Goal: Check status: Check status

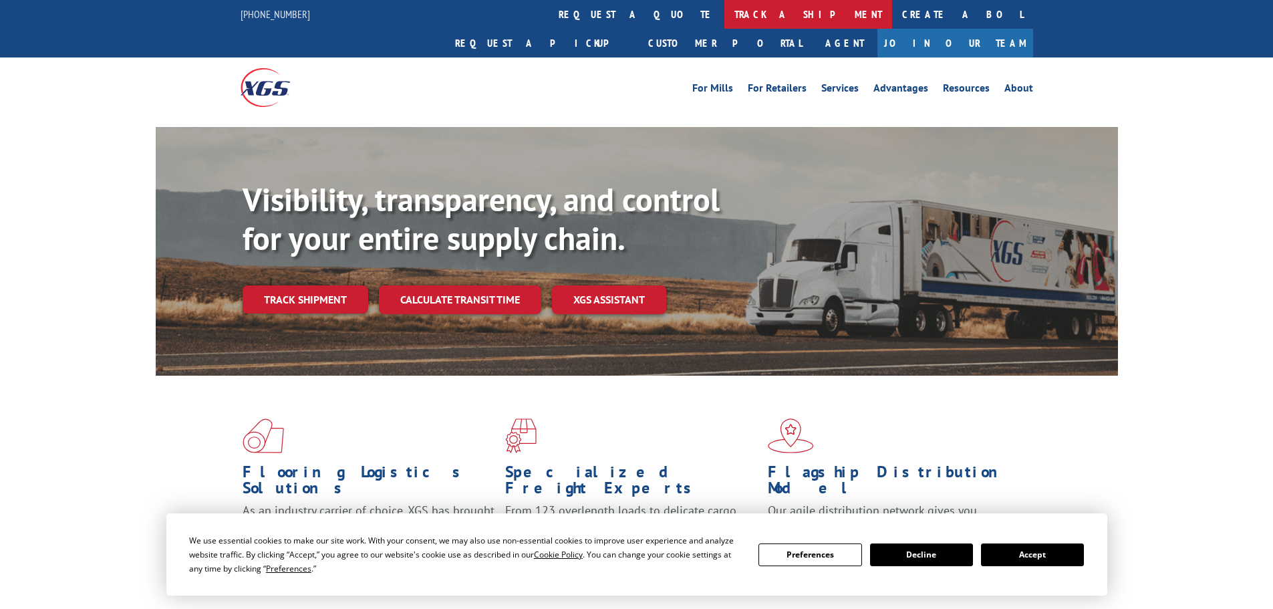
click at [724, 19] on link "track a shipment" at bounding box center [808, 14] width 168 height 29
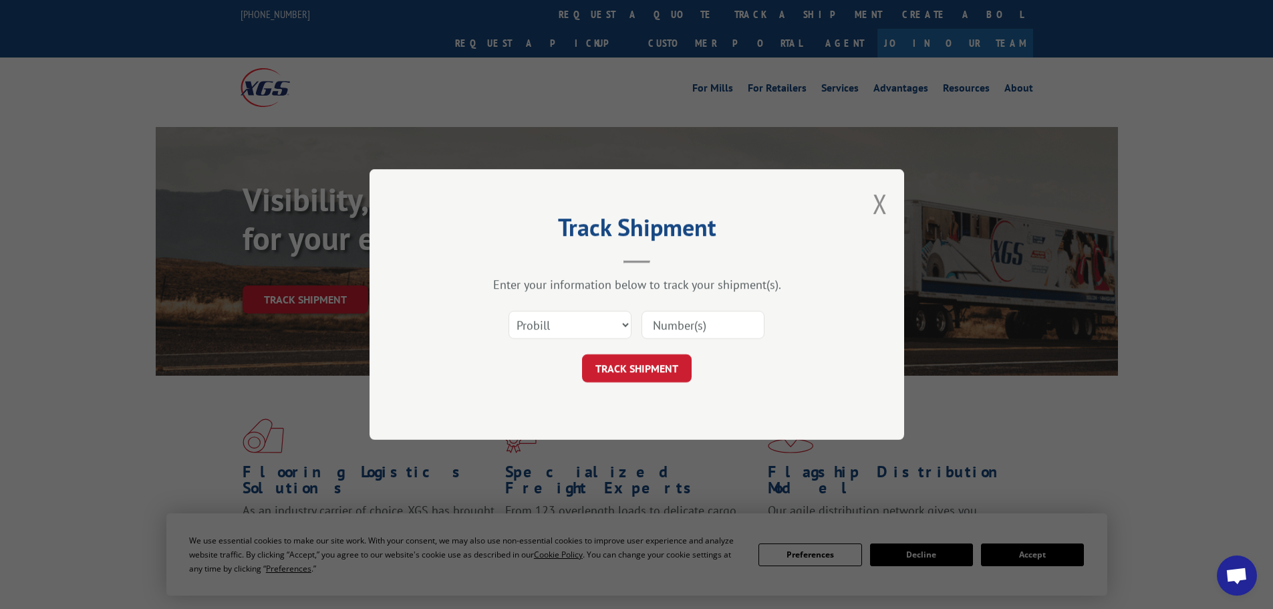
click at [551, 353] on form "Select category... Probill BOL PO TRACK SHIPMENT" at bounding box center [636, 343] width 401 height 80
drag, startPoint x: 554, startPoint y: 313, endPoint x: 555, endPoint y: 333, distance: 19.4
click at [554, 313] on select "Select category... Probill BOL PO" at bounding box center [570, 325] width 123 height 28
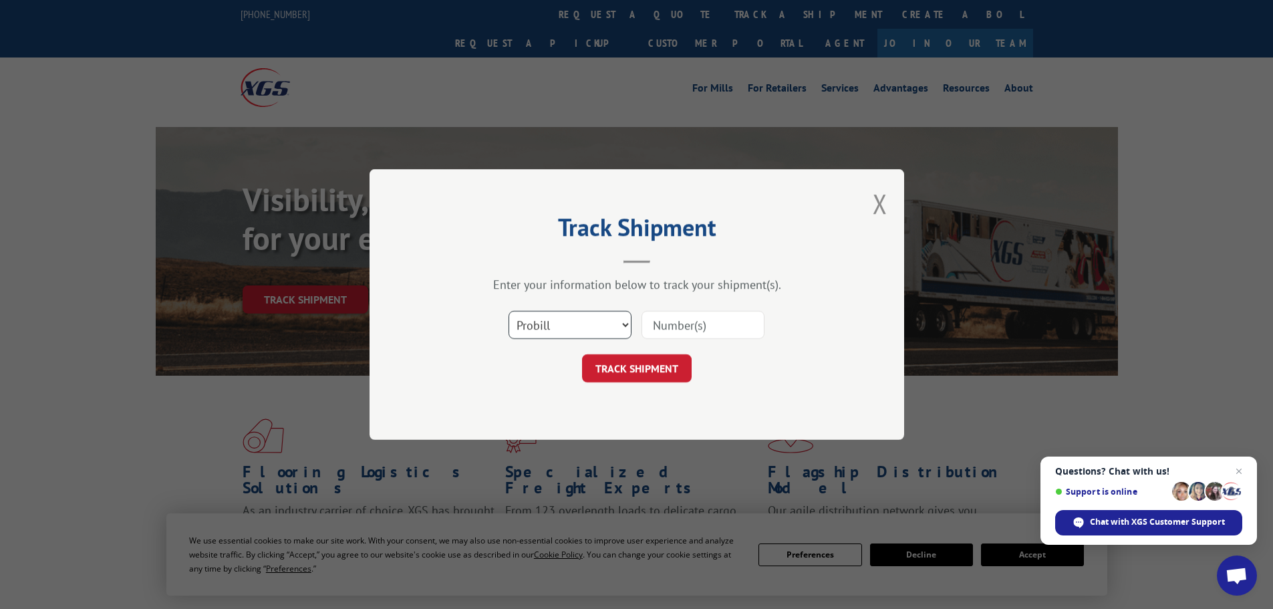
select select "po"
click at [509, 311] on select "Select category... Probill BOL PO" at bounding box center [570, 325] width 123 height 28
click at [676, 325] on input at bounding box center [703, 325] width 123 height 28
paste input "10544079"
type input "10544079"
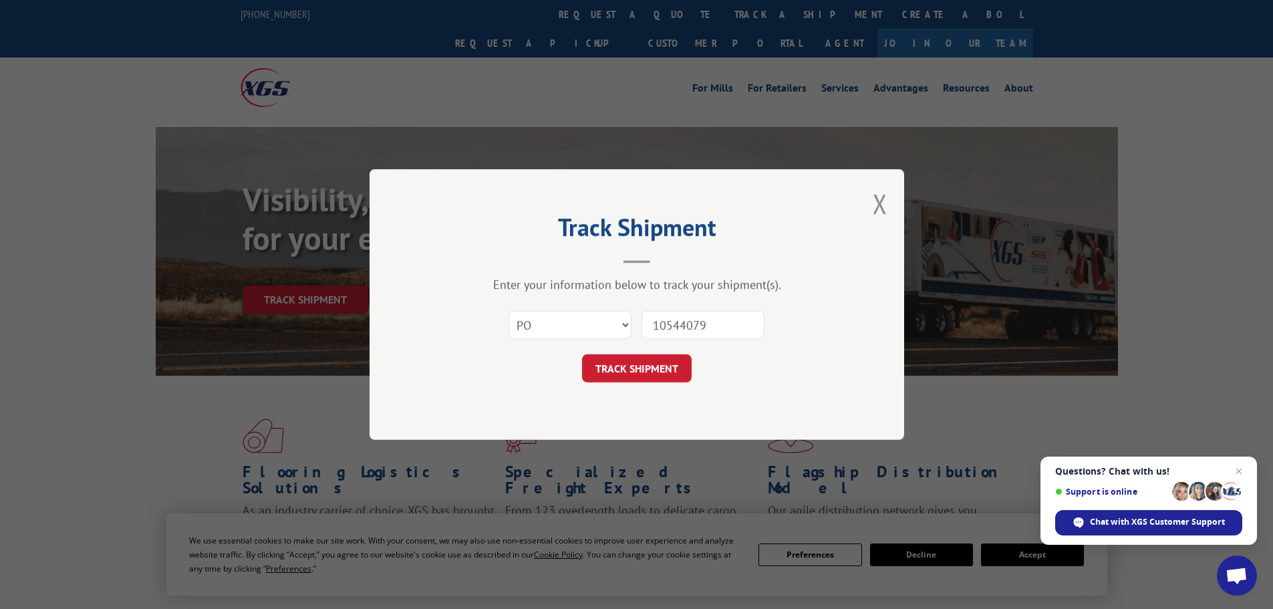
click at [623, 353] on form "Select category... Probill BOL PO 10544079 TRACK SHIPMENT" at bounding box center [636, 343] width 401 height 80
click at [623, 360] on button "TRACK SHIPMENT" at bounding box center [637, 368] width 110 height 28
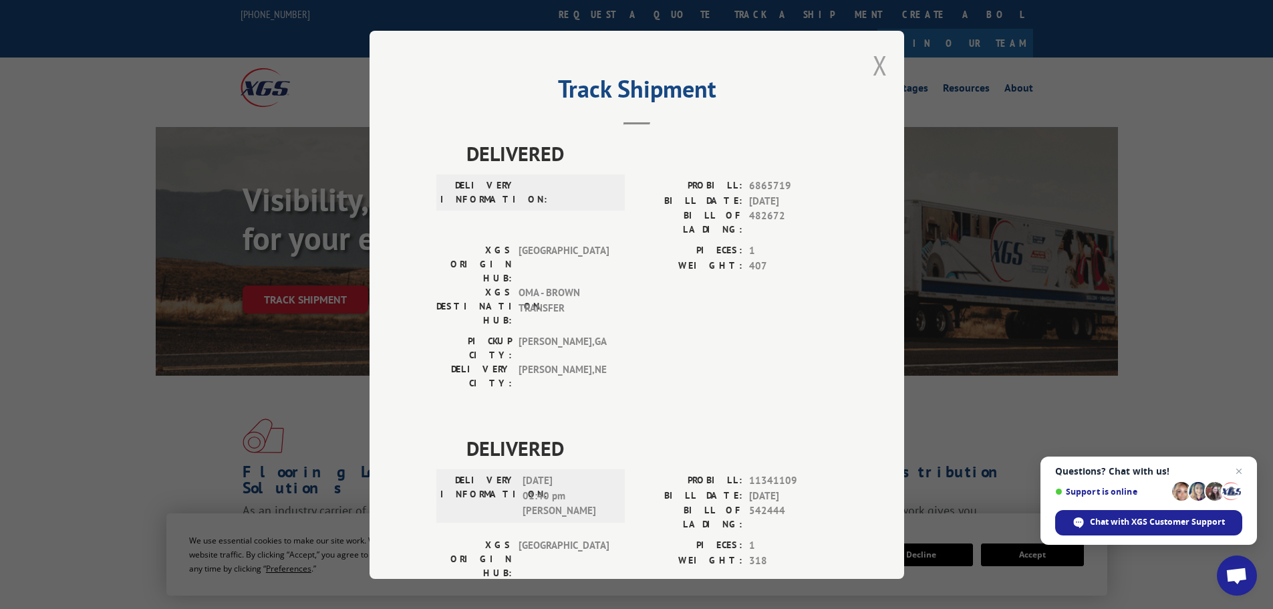
click at [876, 61] on button "Close modal" at bounding box center [880, 64] width 15 height 35
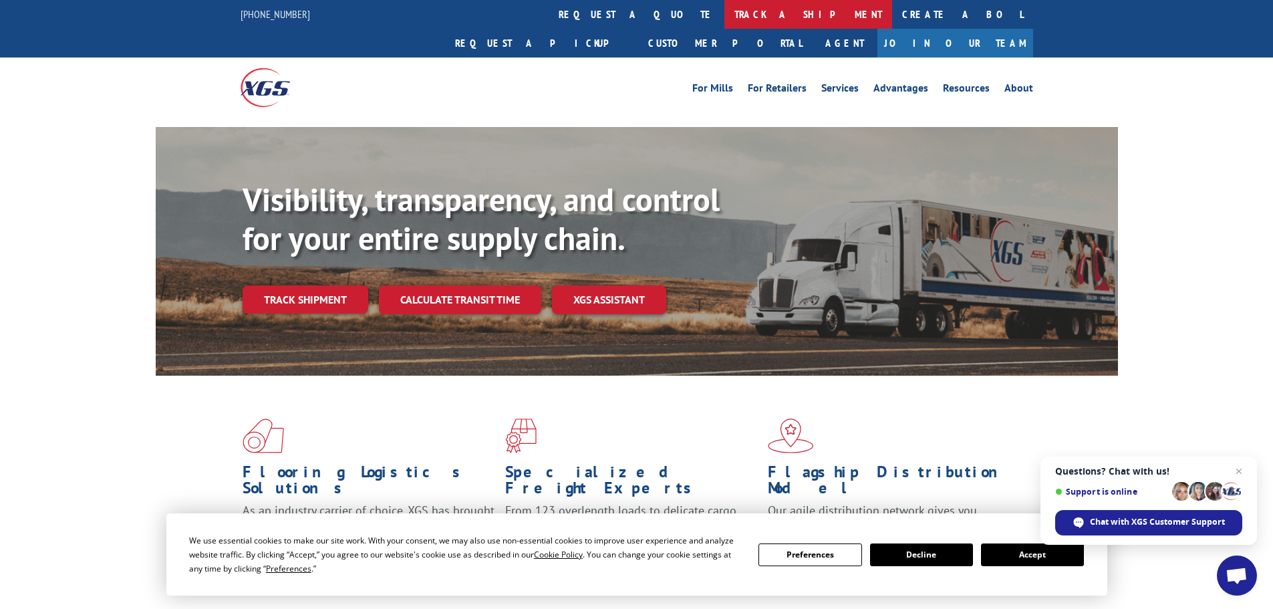
click at [724, 13] on link "track a shipment" at bounding box center [808, 14] width 168 height 29
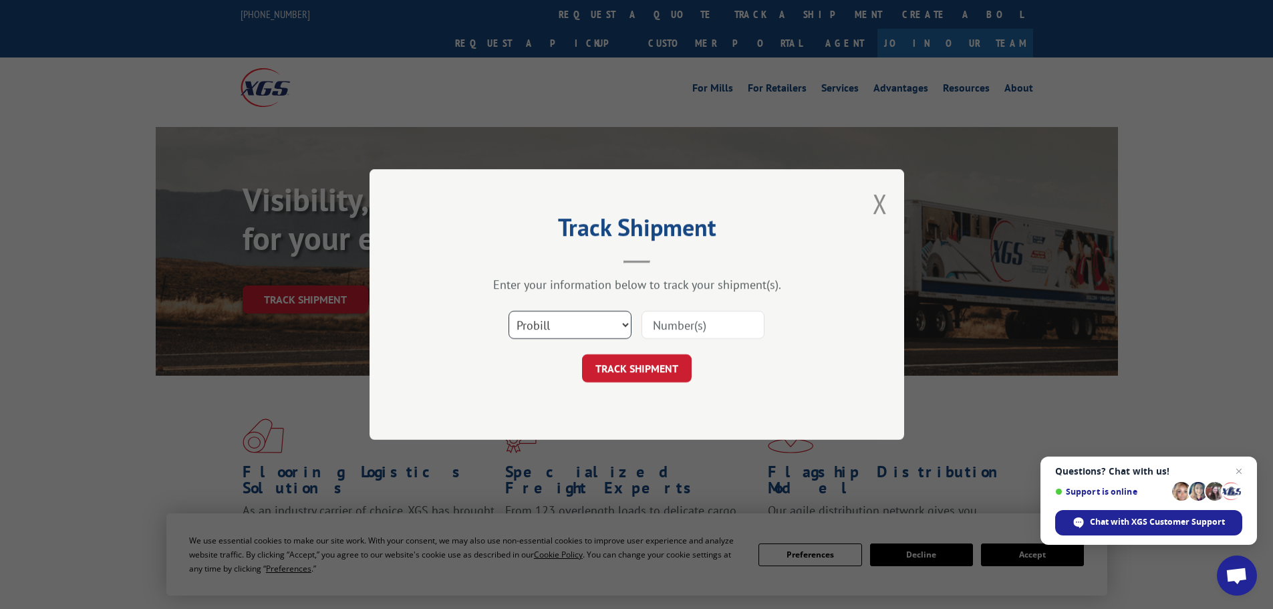
click at [541, 322] on select "Select category... Probill BOL PO" at bounding box center [570, 325] width 123 height 28
select select "po"
click at [509, 311] on select "Select category... Probill BOL PO" at bounding box center [570, 325] width 123 height 28
click at [650, 321] on input at bounding box center [703, 325] width 123 height 28
paste input "10544140"
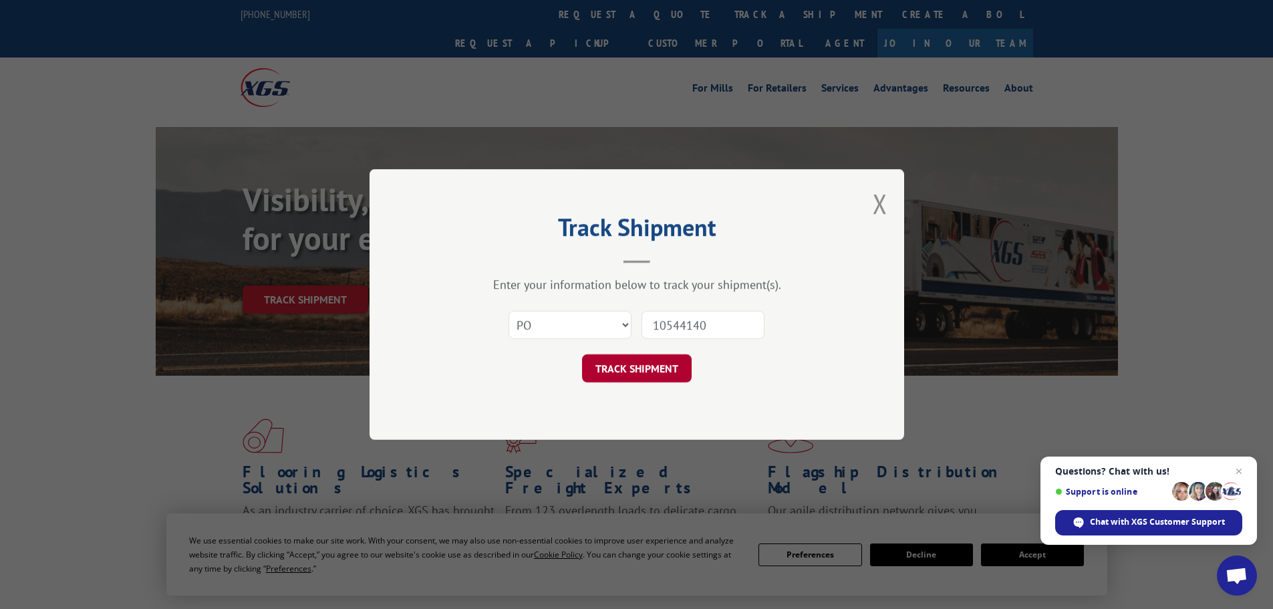
type input "10544140"
click at [613, 375] on button "TRACK SHIPMENT" at bounding box center [637, 368] width 110 height 28
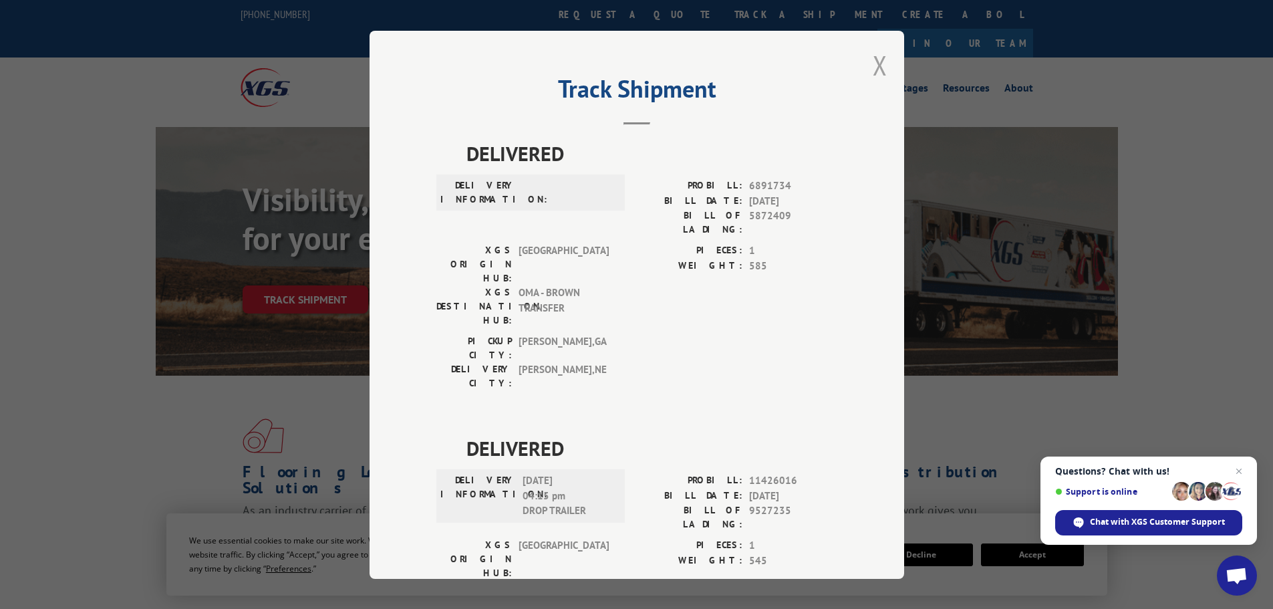
drag, startPoint x: 874, startPoint y: 66, endPoint x: 672, endPoint y: 98, distance: 205.0
click at [873, 64] on button "Close modal" at bounding box center [880, 64] width 15 height 35
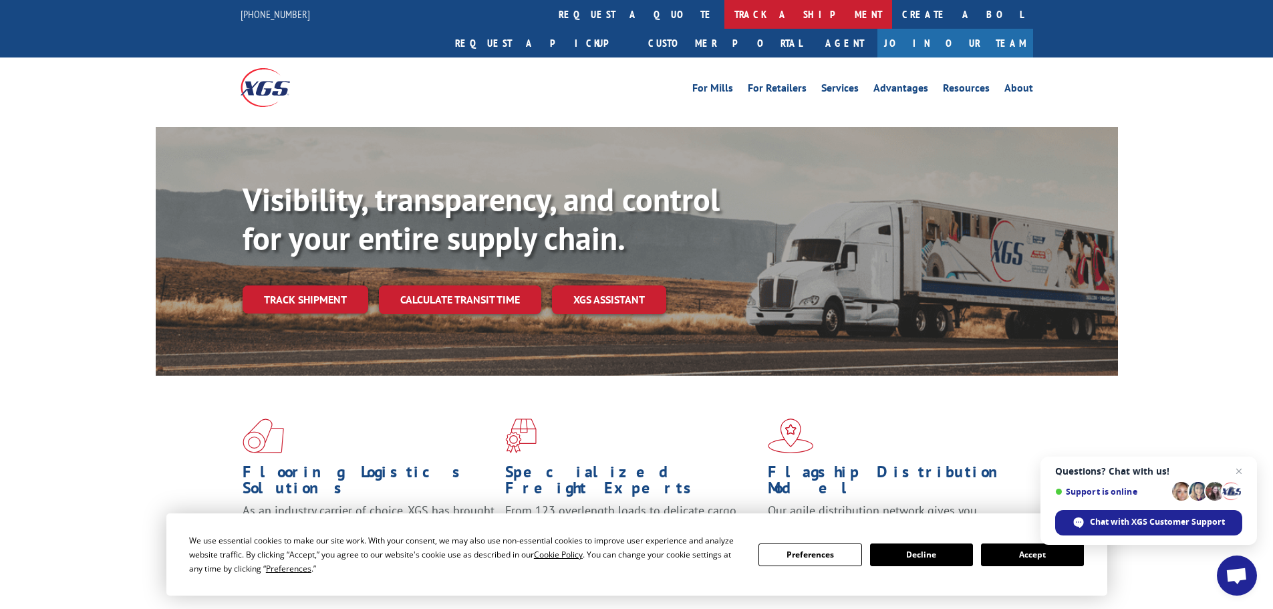
click at [724, 11] on link "track a shipment" at bounding box center [808, 14] width 168 height 29
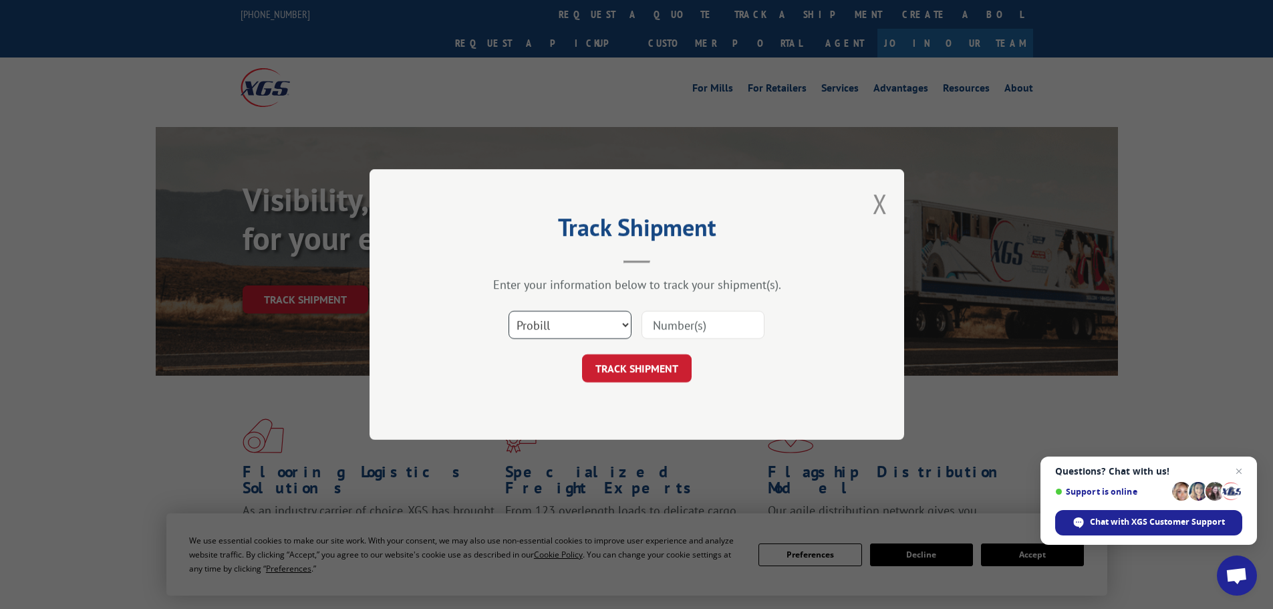
click at [521, 325] on select "Select category... Probill BOL PO" at bounding box center [570, 325] width 123 height 28
select select "po"
click at [509, 311] on select "Select category... Probill BOL PO" at bounding box center [570, 325] width 123 height 28
click at [700, 305] on div "Select category... Probill BOL PO" at bounding box center [636, 325] width 401 height 44
click at [694, 322] on input at bounding box center [703, 325] width 123 height 28
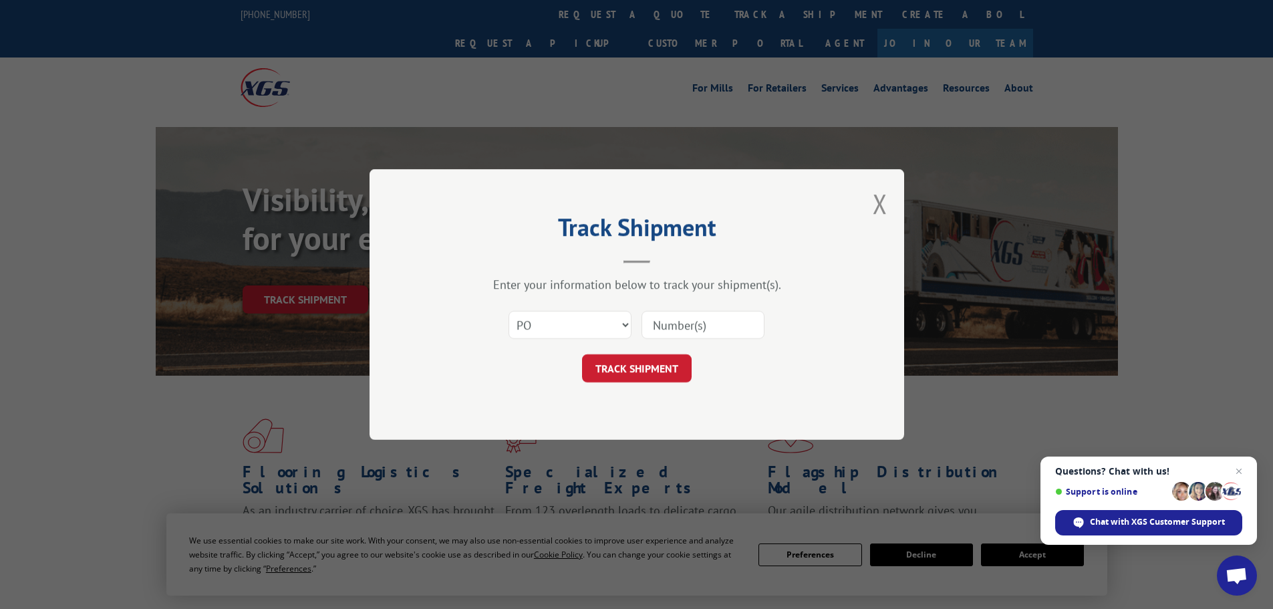
paste input "10544083"
type input "10544083"
click at [660, 367] on button "TRACK SHIPMENT" at bounding box center [637, 368] width 110 height 28
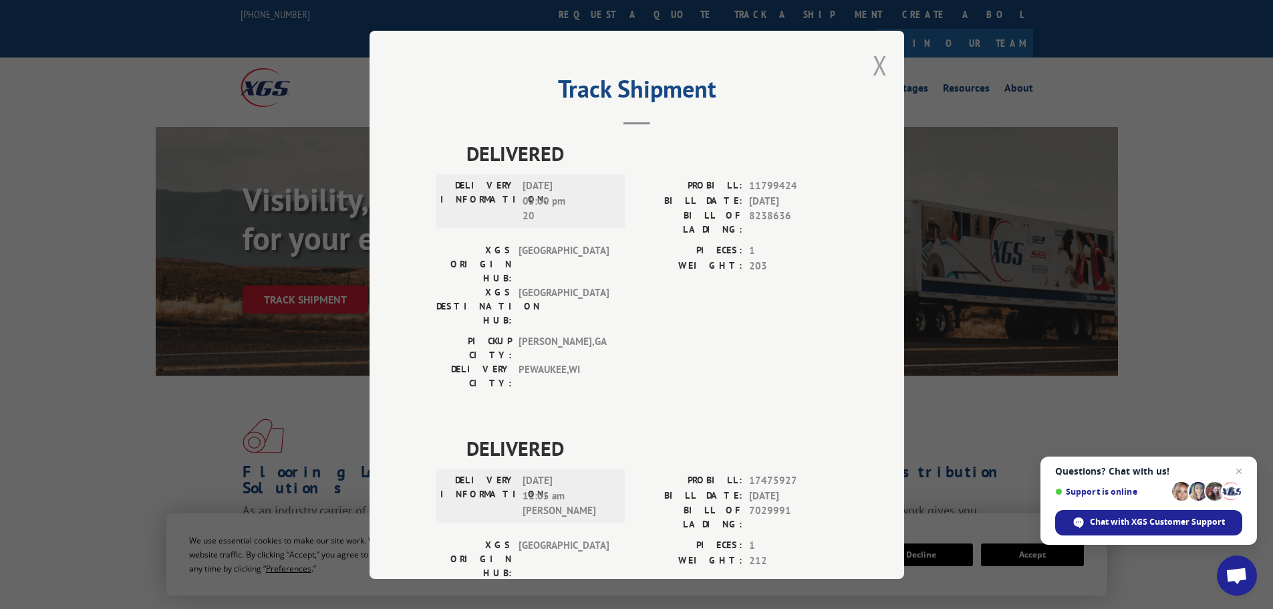
click at [879, 57] on button "Close modal" at bounding box center [880, 64] width 15 height 35
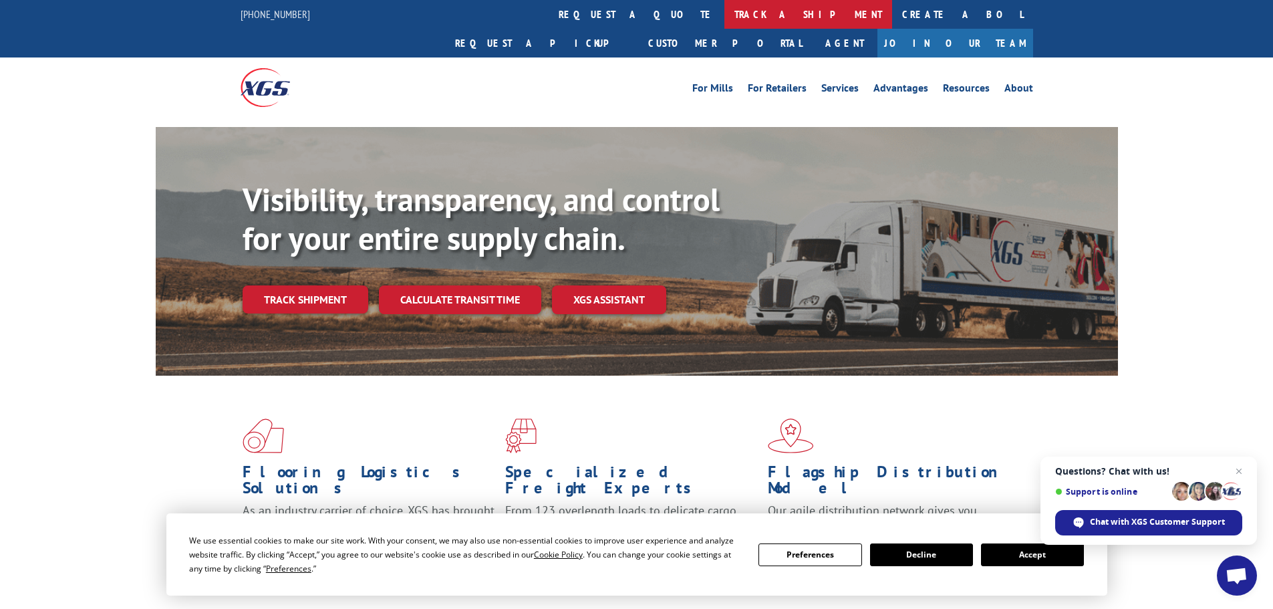
click at [724, 16] on link "track a shipment" at bounding box center [808, 14] width 168 height 29
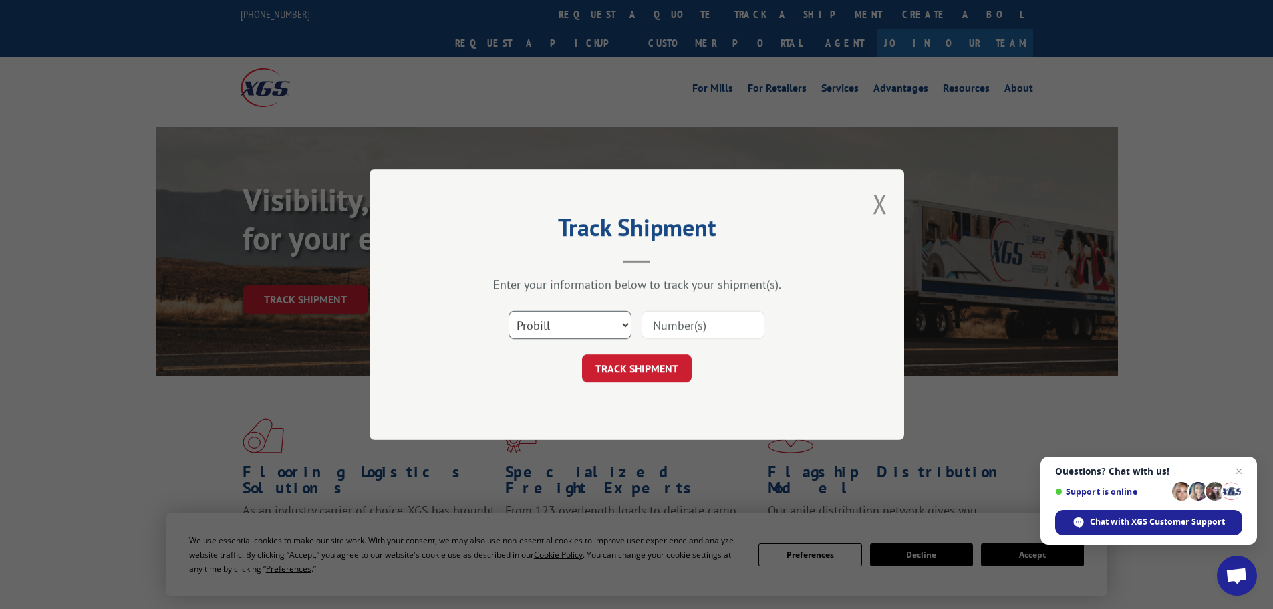
drag, startPoint x: 541, startPoint y: 318, endPoint x: 543, endPoint y: 326, distance: 8.3
click at [541, 318] on select "Select category... Probill BOL PO" at bounding box center [570, 325] width 123 height 28
select select "po"
click at [509, 311] on select "Select category... Probill BOL PO" at bounding box center [570, 325] width 123 height 28
click at [649, 328] on input at bounding box center [703, 325] width 123 height 28
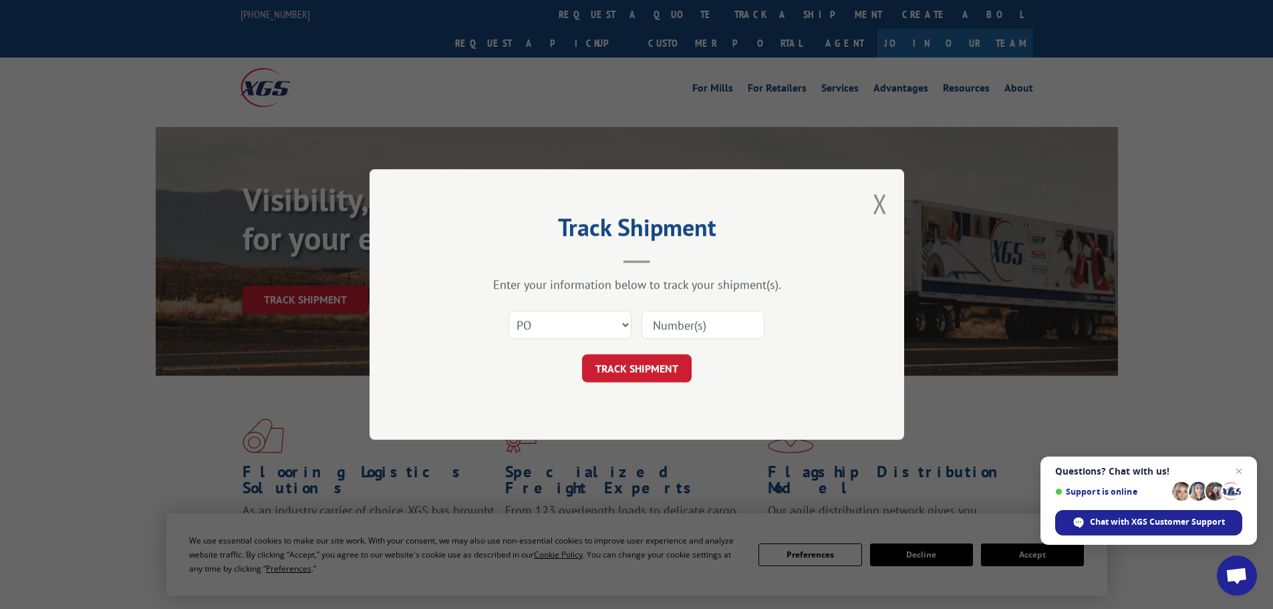
paste input "10544127"
type input "10544127"
click at [622, 358] on button "TRACK SHIPMENT" at bounding box center [637, 368] width 110 height 28
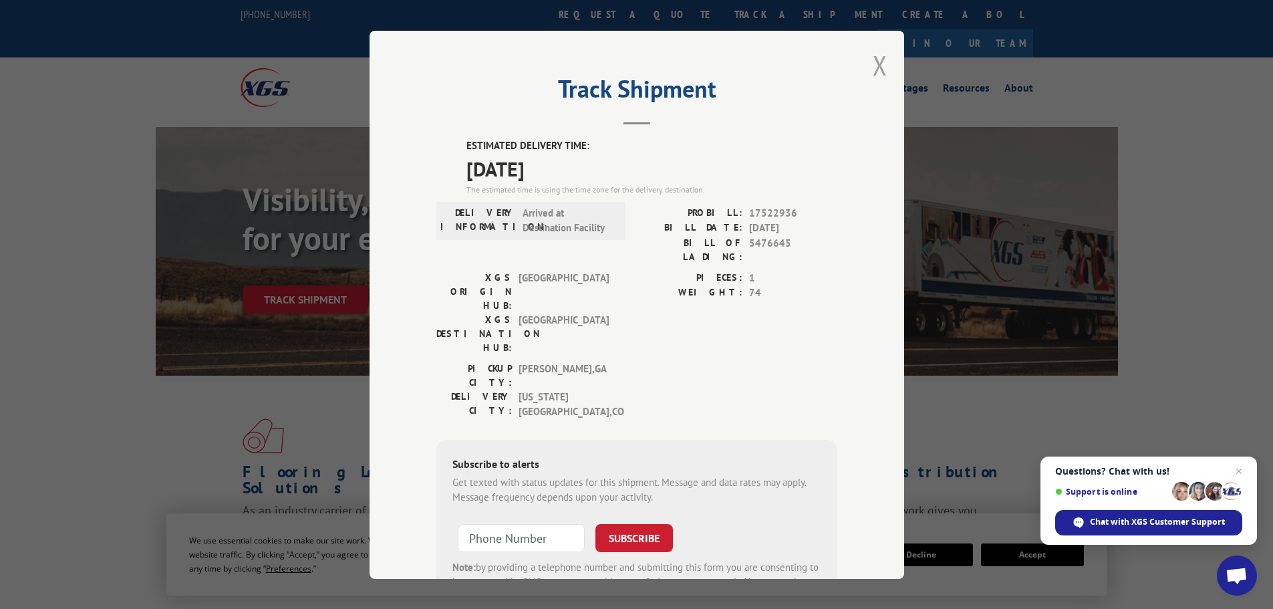
click at [877, 65] on button "Close modal" at bounding box center [880, 64] width 15 height 35
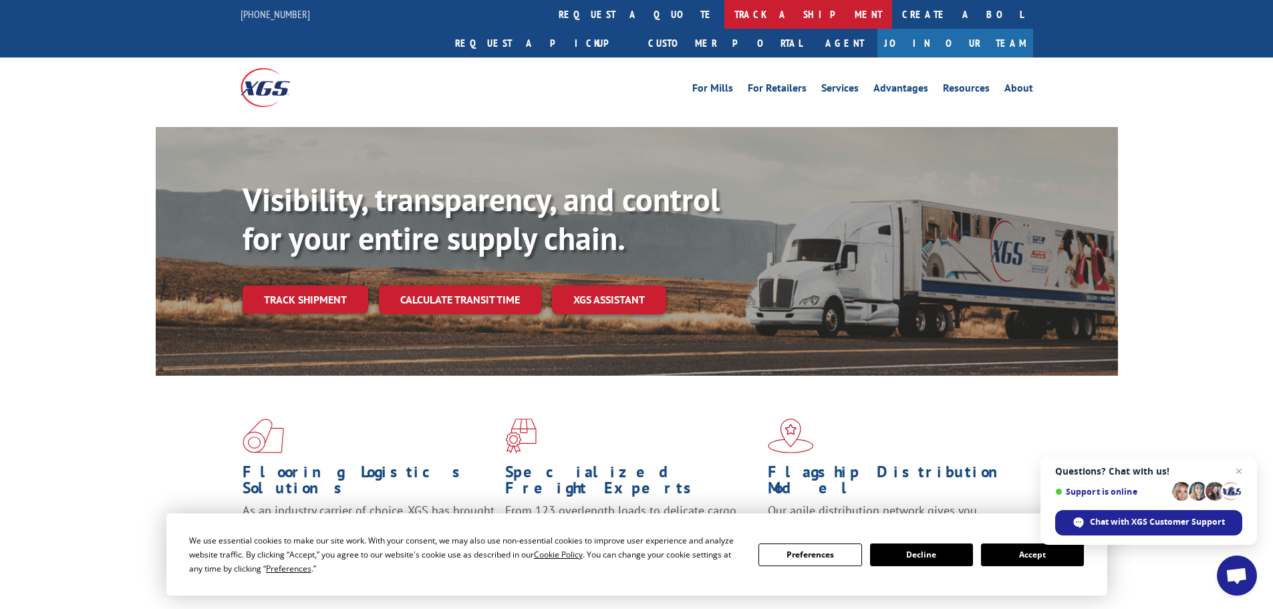
click at [724, 13] on link "track a shipment" at bounding box center [808, 14] width 168 height 29
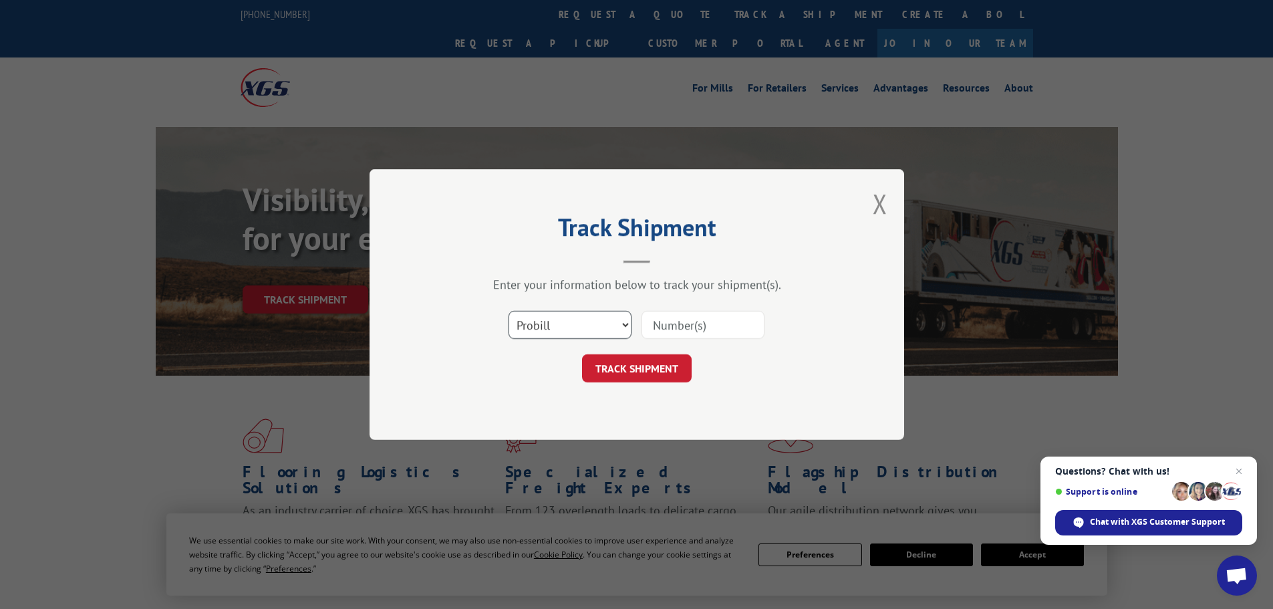
click at [535, 323] on select "Select category... Probill BOL PO" at bounding box center [570, 325] width 123 height 28
select select "po"
click at [509, 311] on select "Select category... Probill BOL PO" at bounding box center [570, 325] width 123 height 28
click at [692, 337] on input at bounding box center [703, 325] width 123 height 28
paste input "10544095"
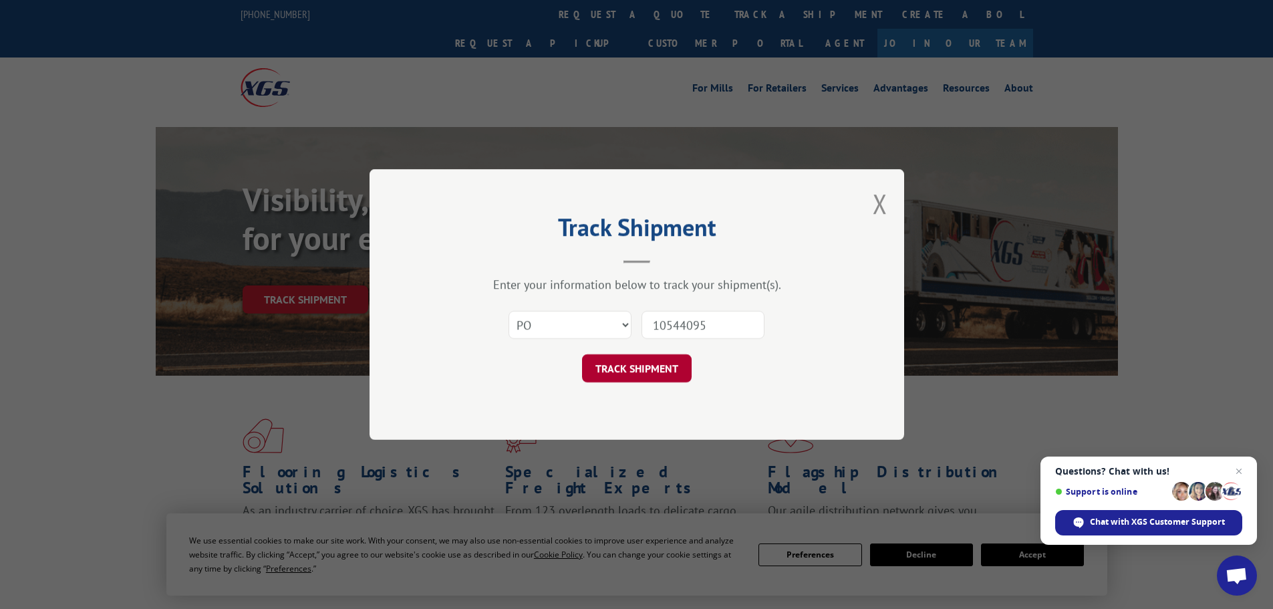
type input "10544095"
click at [635, 368] on button "TRACK SHIPMENT" at bounding box center [637, 368] width 110 height 28
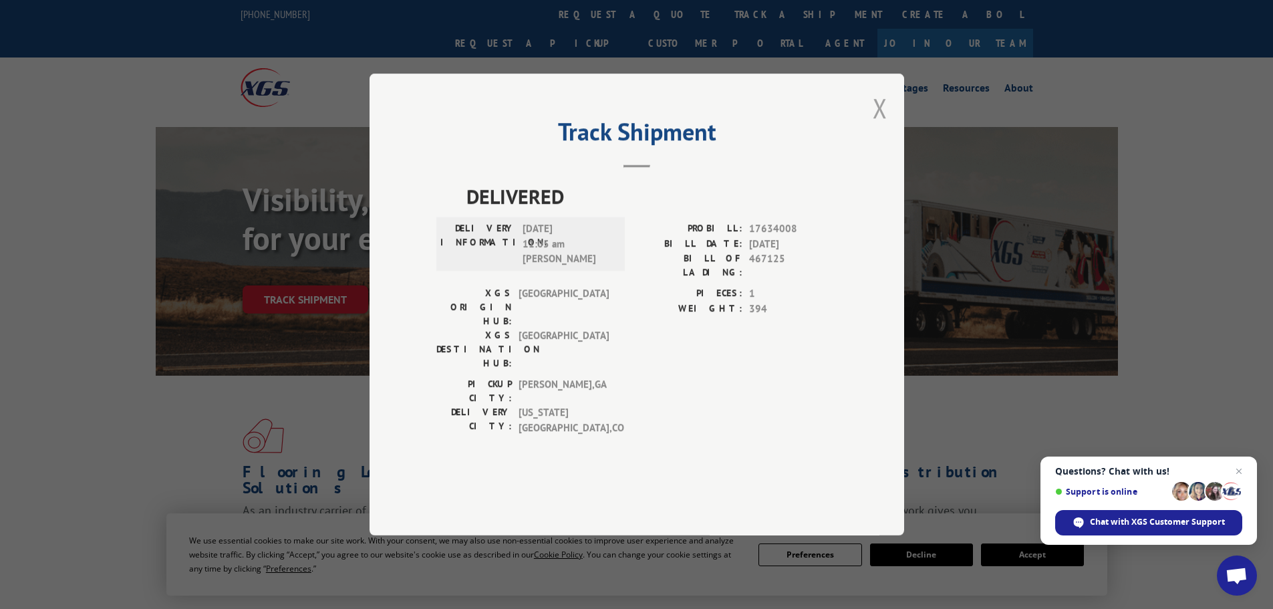
click at [879, 126] on button "Close modal" at bounding box center [880, 107] width 15 height 35
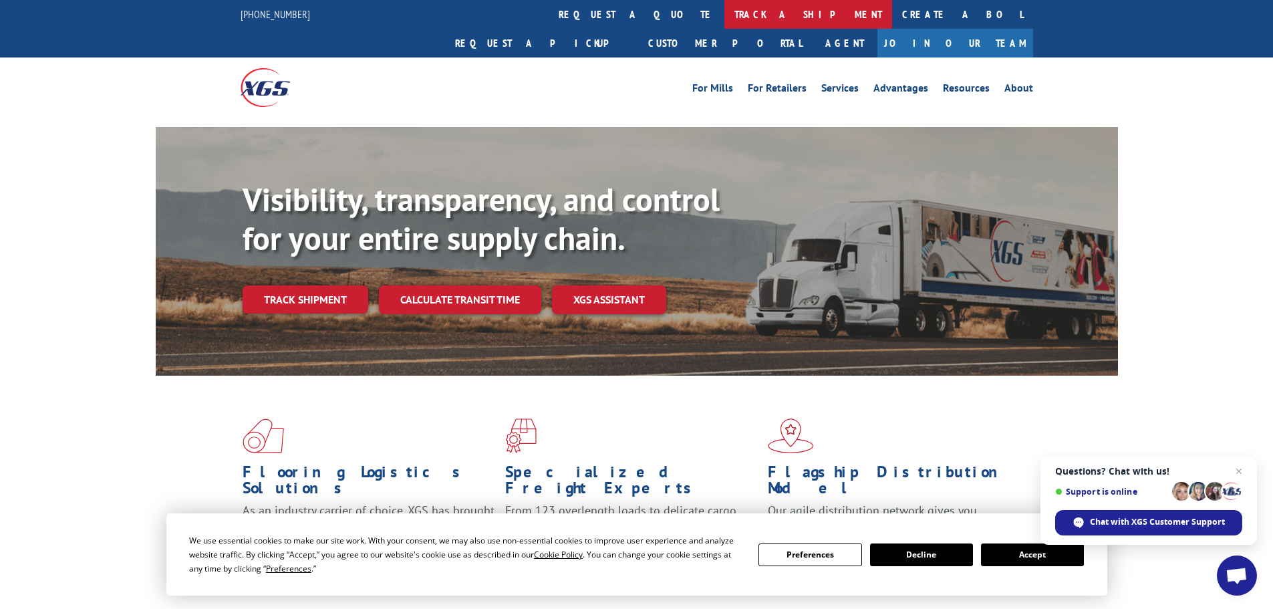
click at [724, 7] on link "track a shipment" at bounding box center [808, 14] width 168 height 29
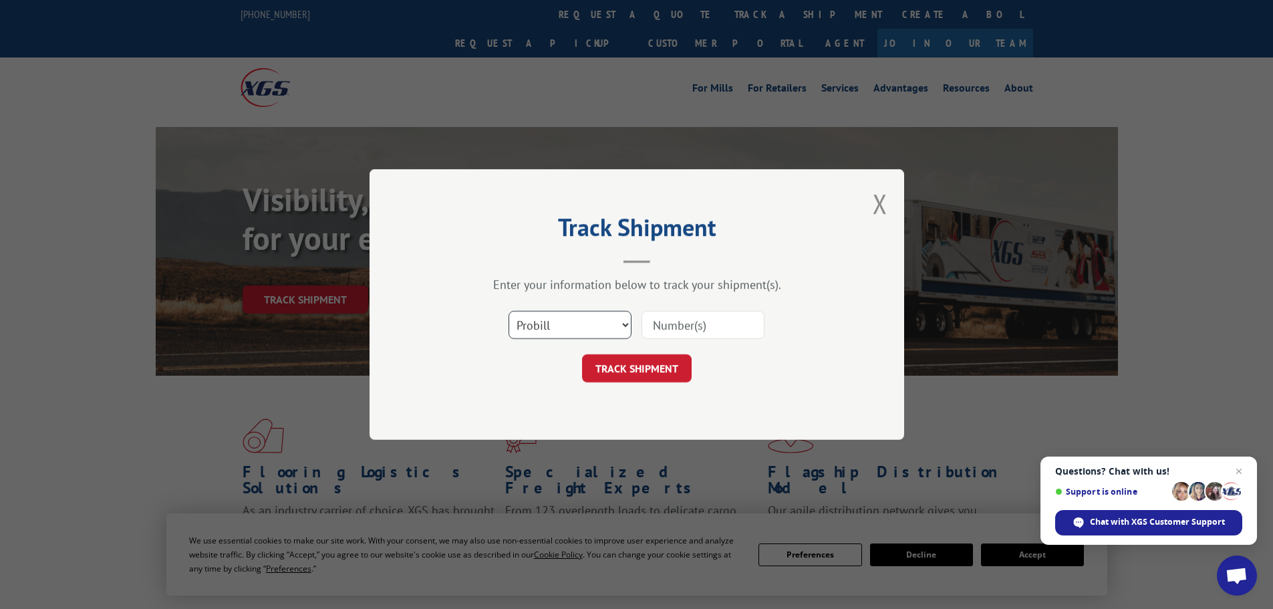
click at [527, 329] on select "Select category... Probill BOL PO" at bounding box center [570, 325] width 123 height 28
select select "po"
click at [509, 311] on select "Select category... Probill BOL PO" at bounding box center [570, 325] width 123 height 28
click at [688, 324] on input at bounding box center [703, 325] width 123 height 28
paste input "10544134"
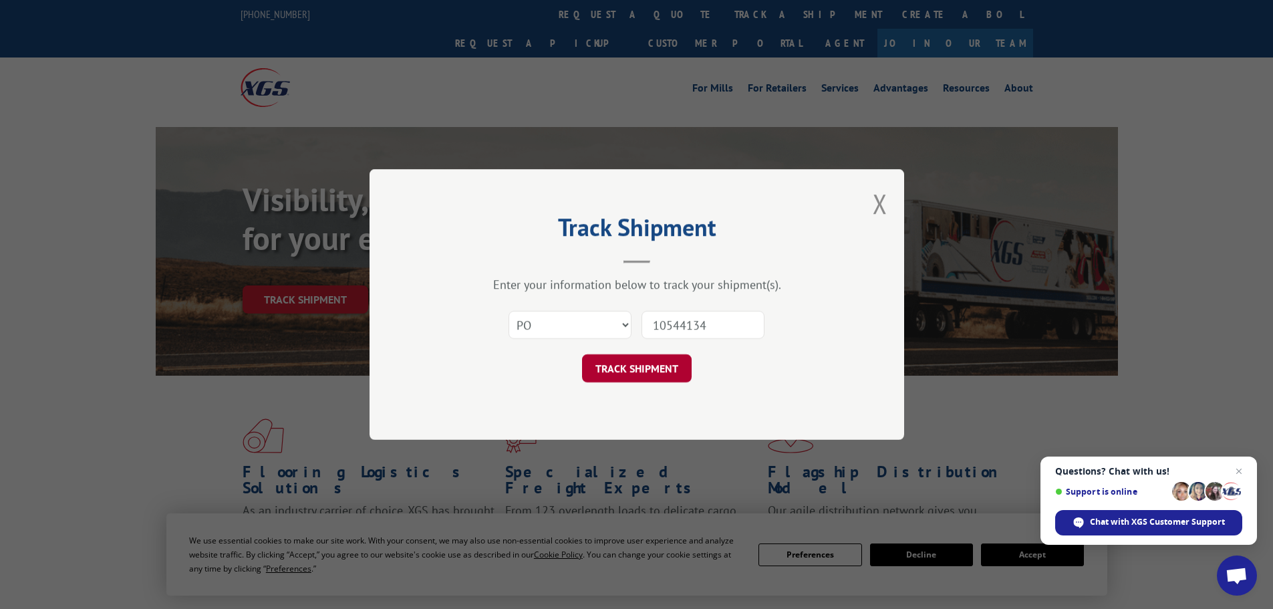
type input "10544134"
click at [629, 371] on button "TRACK SHIPMENT" at bounding box center [637, 368] width 110 height 28
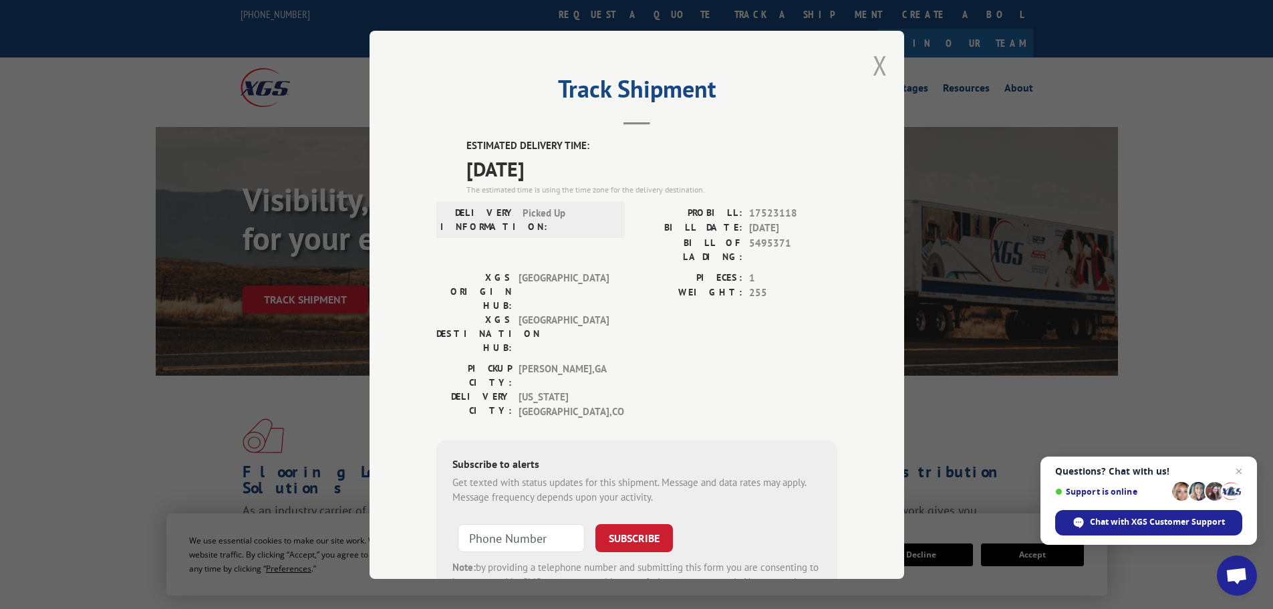
click at [873, 64] on button "Close modal" at bounding box center [880, 64] width 15 height 35
